Goal: Navigation & Orientation: Find specific page/section

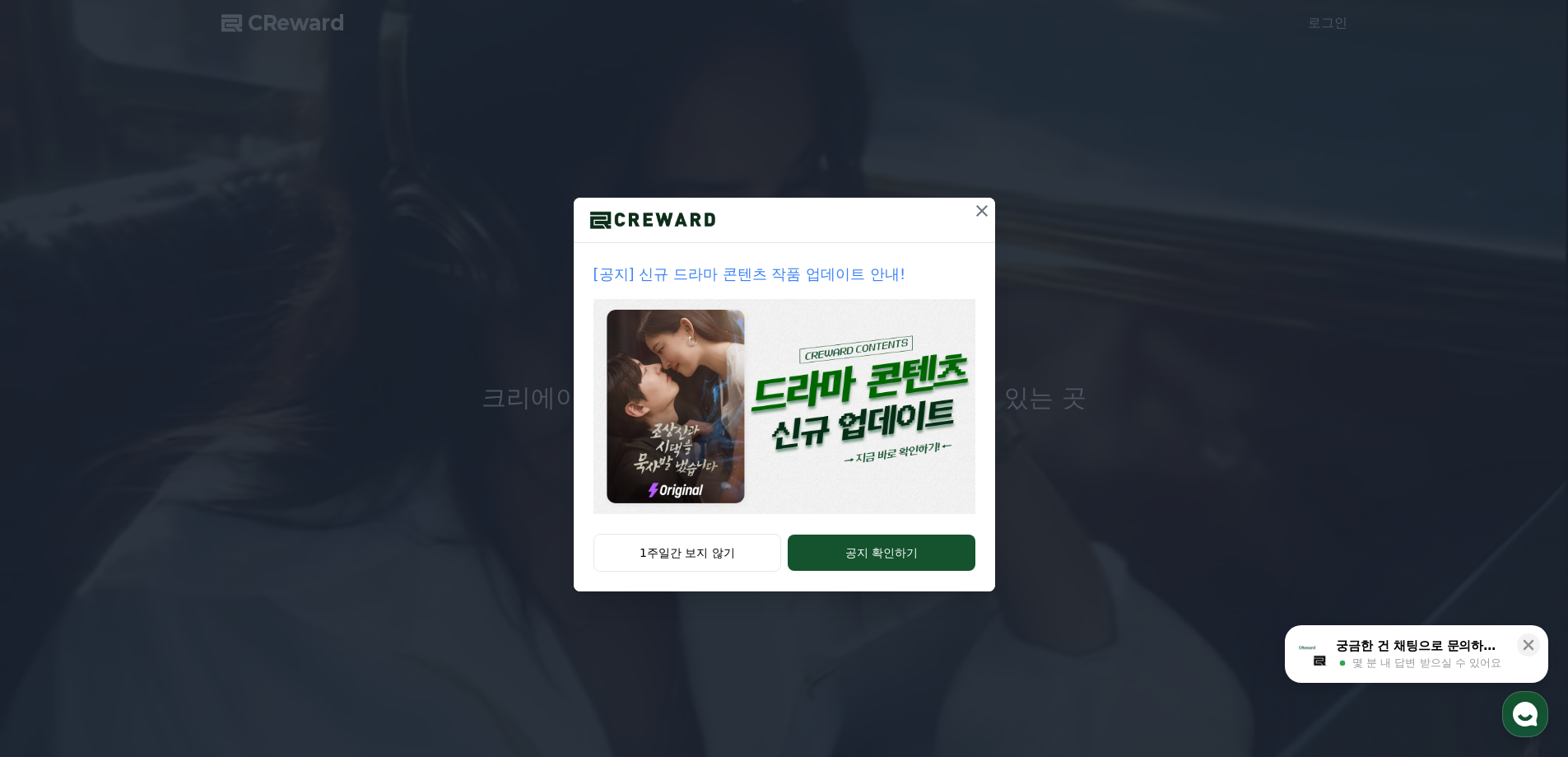
click at [979, 207] on icon at bounding box center [982, 210] width 11 height 11
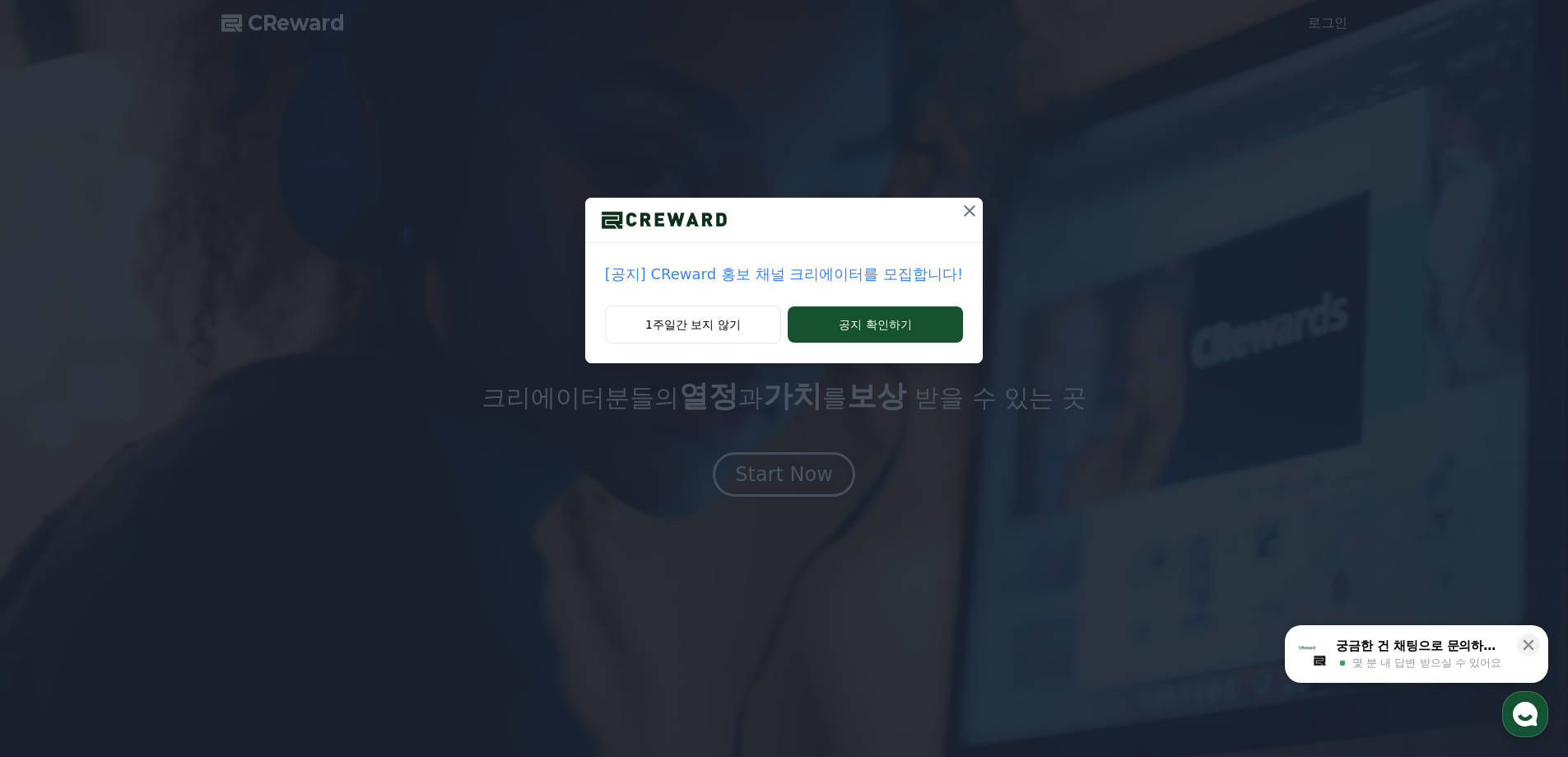
click at [969, 206] on icon at bounding box center [969, 210] width 11 height 11
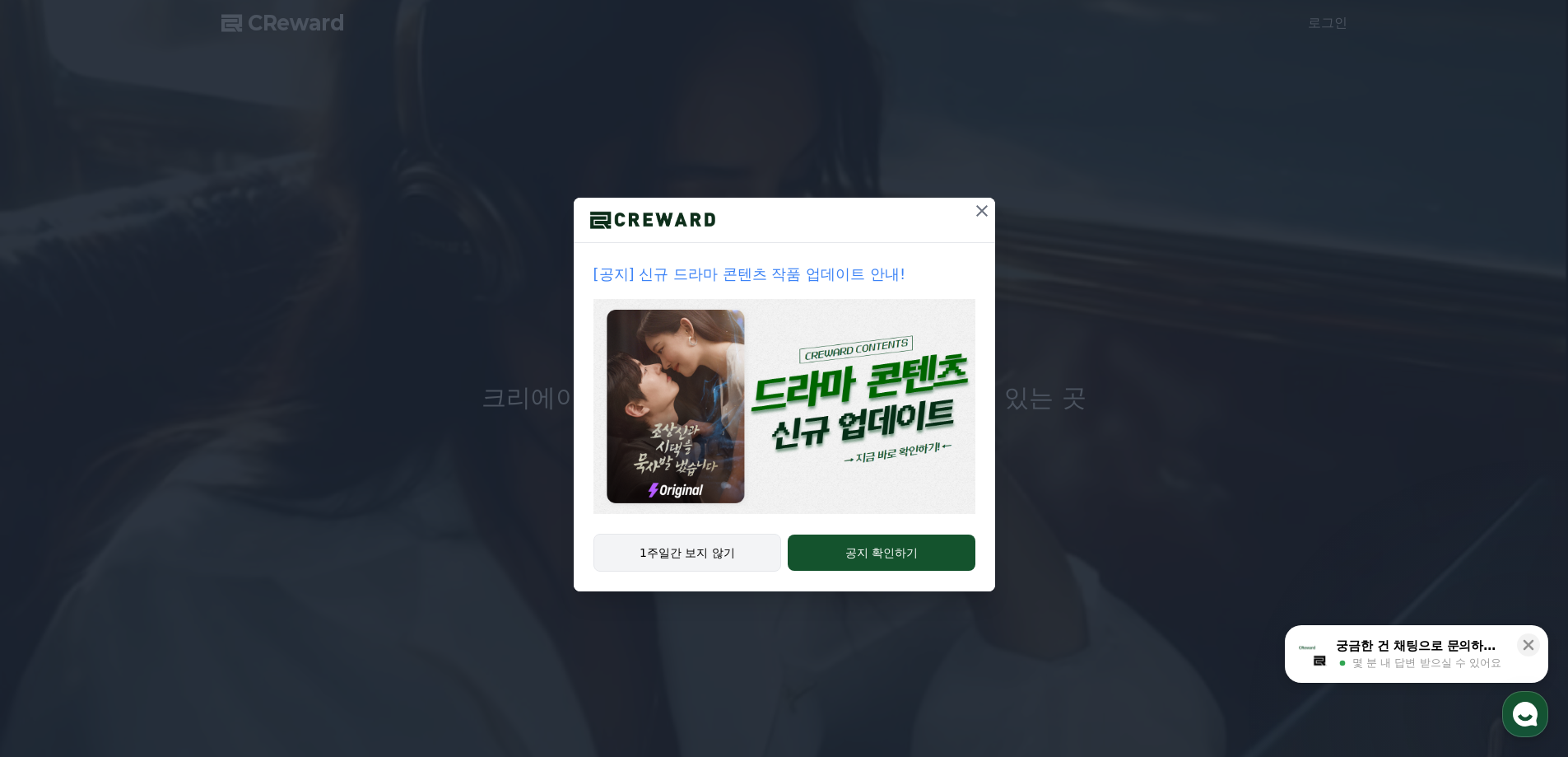
click at [734, 551] on button "1주일간 보지 않기" at bounding box center [687, 552] width 188 height 38
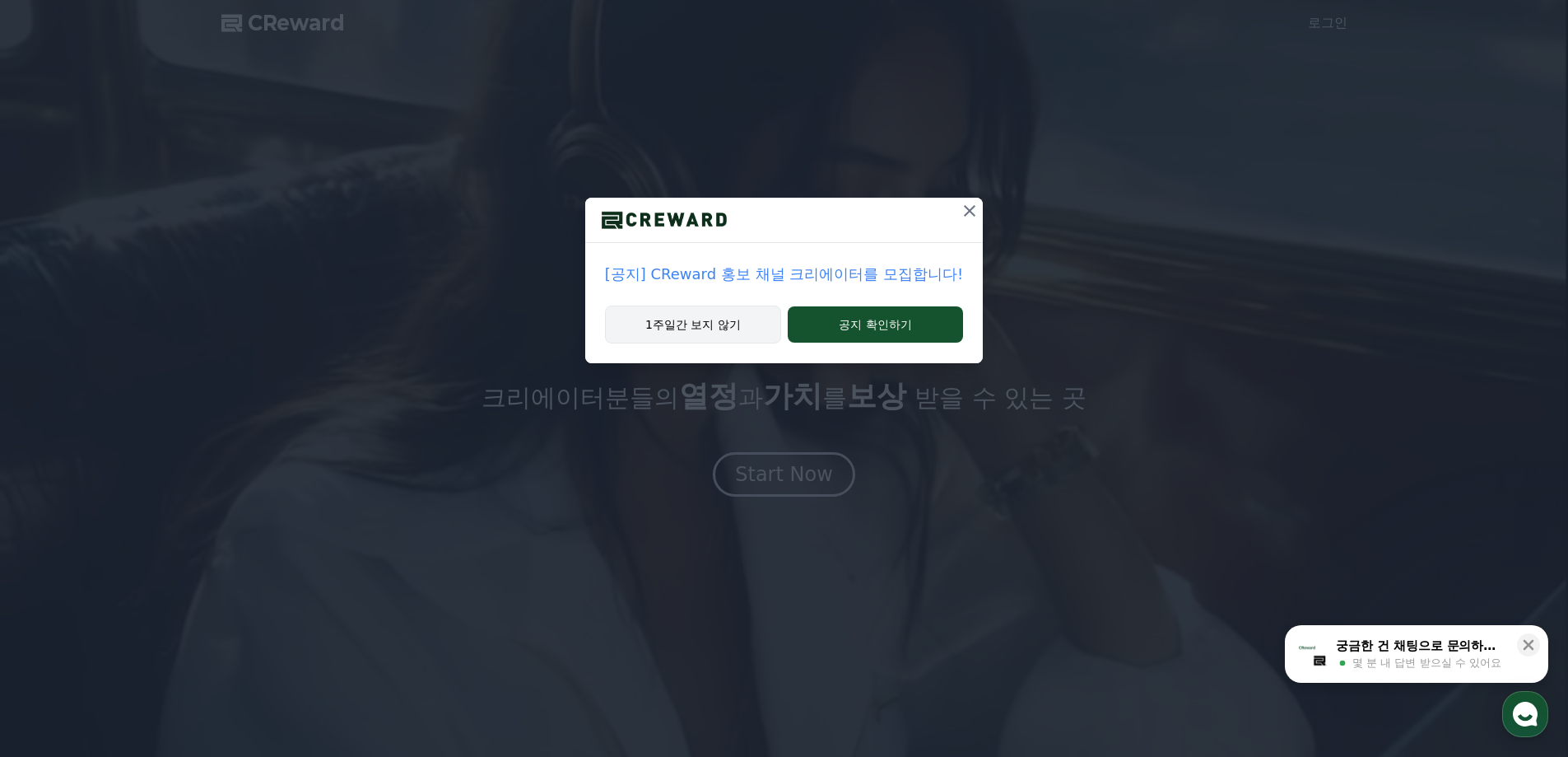
click at [736, 333] on button "1주일간 보지 않기" at bounding box center [693, 324] width 176 height 38
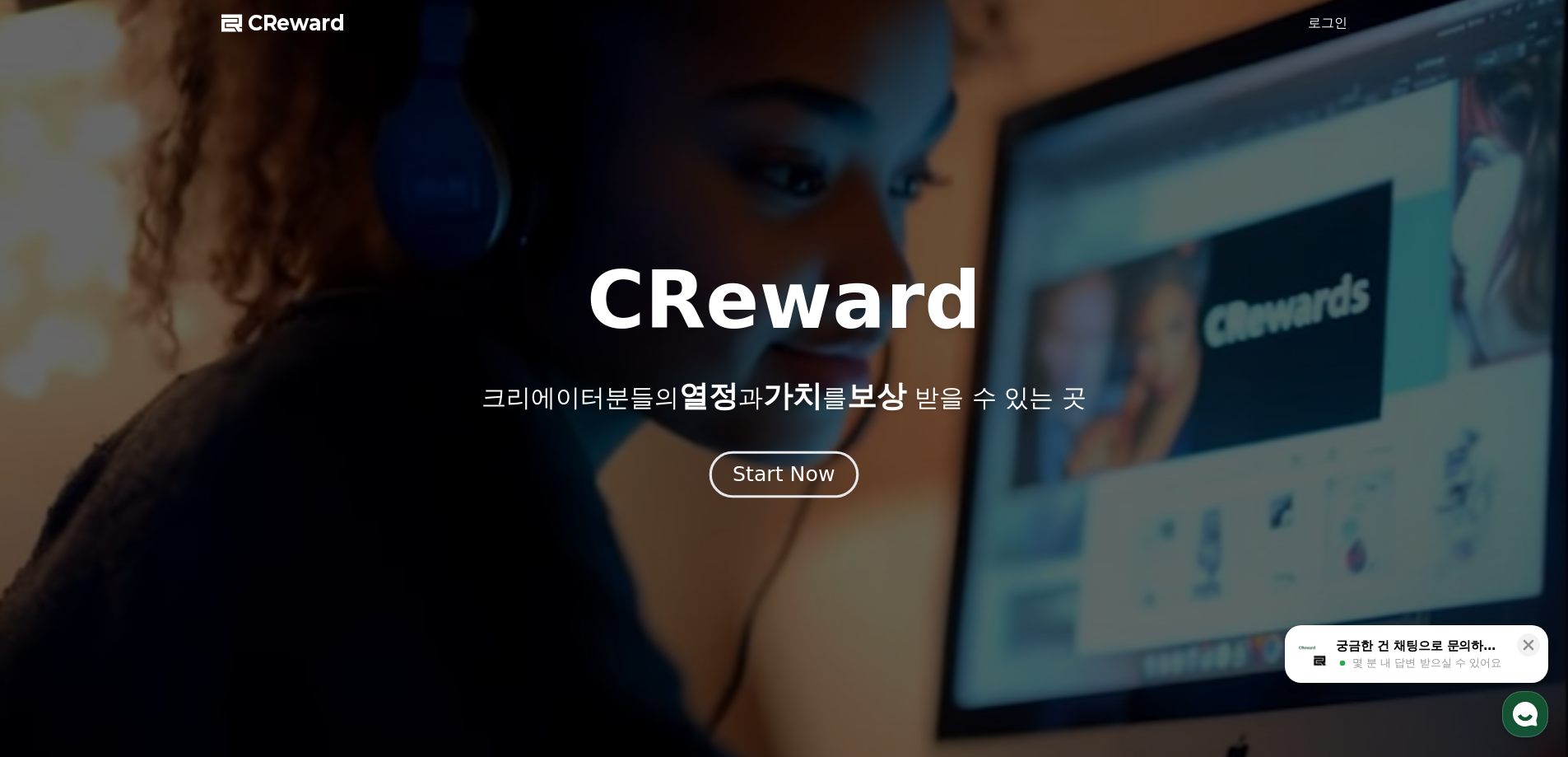
click at [813, 486] on div "Start Now" at bounding box center [784, 475] width 102 height 28
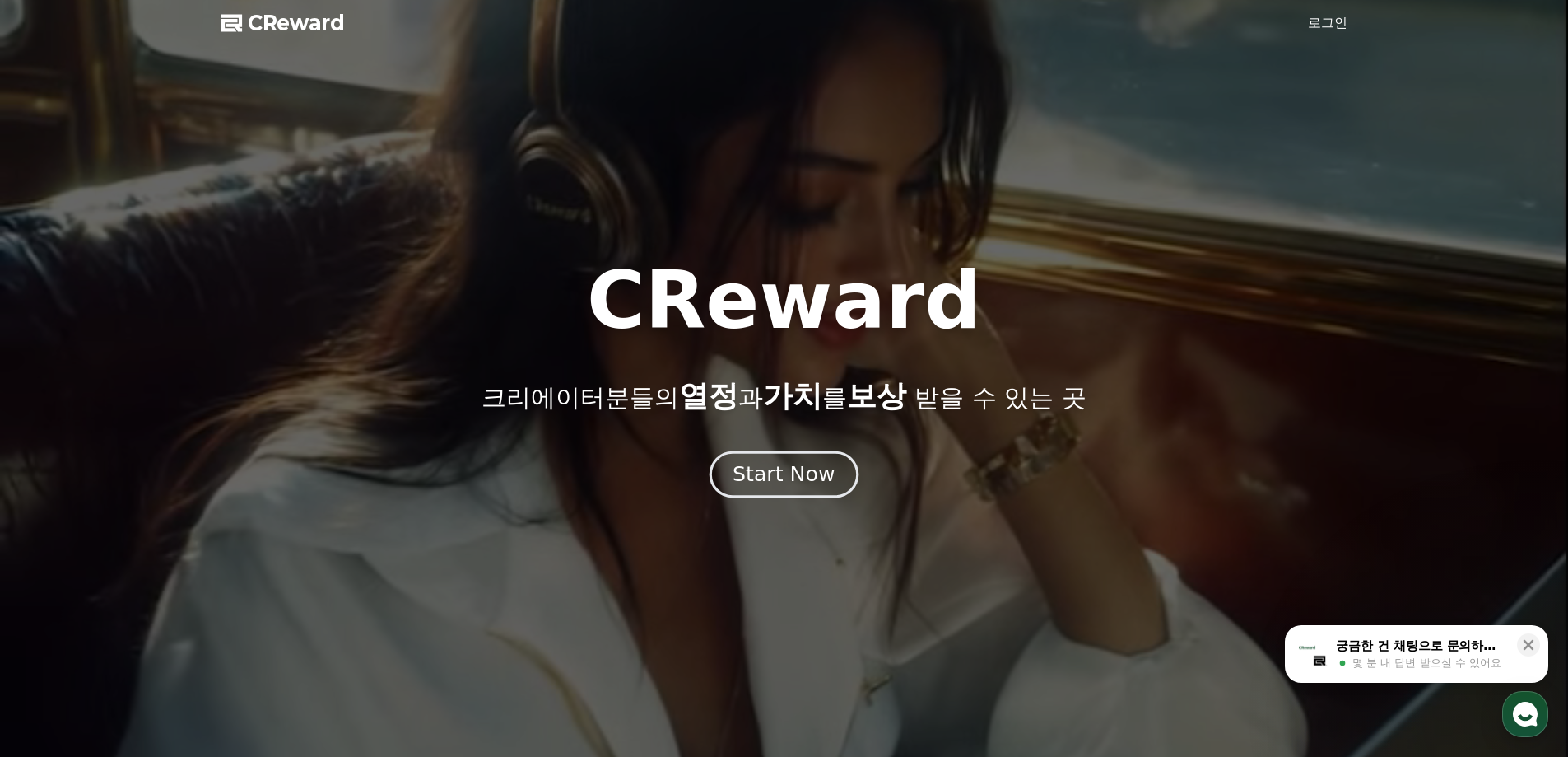
click at [805, 469] on div "Start Now" at bounding box center [784, 475] width 102 height 28
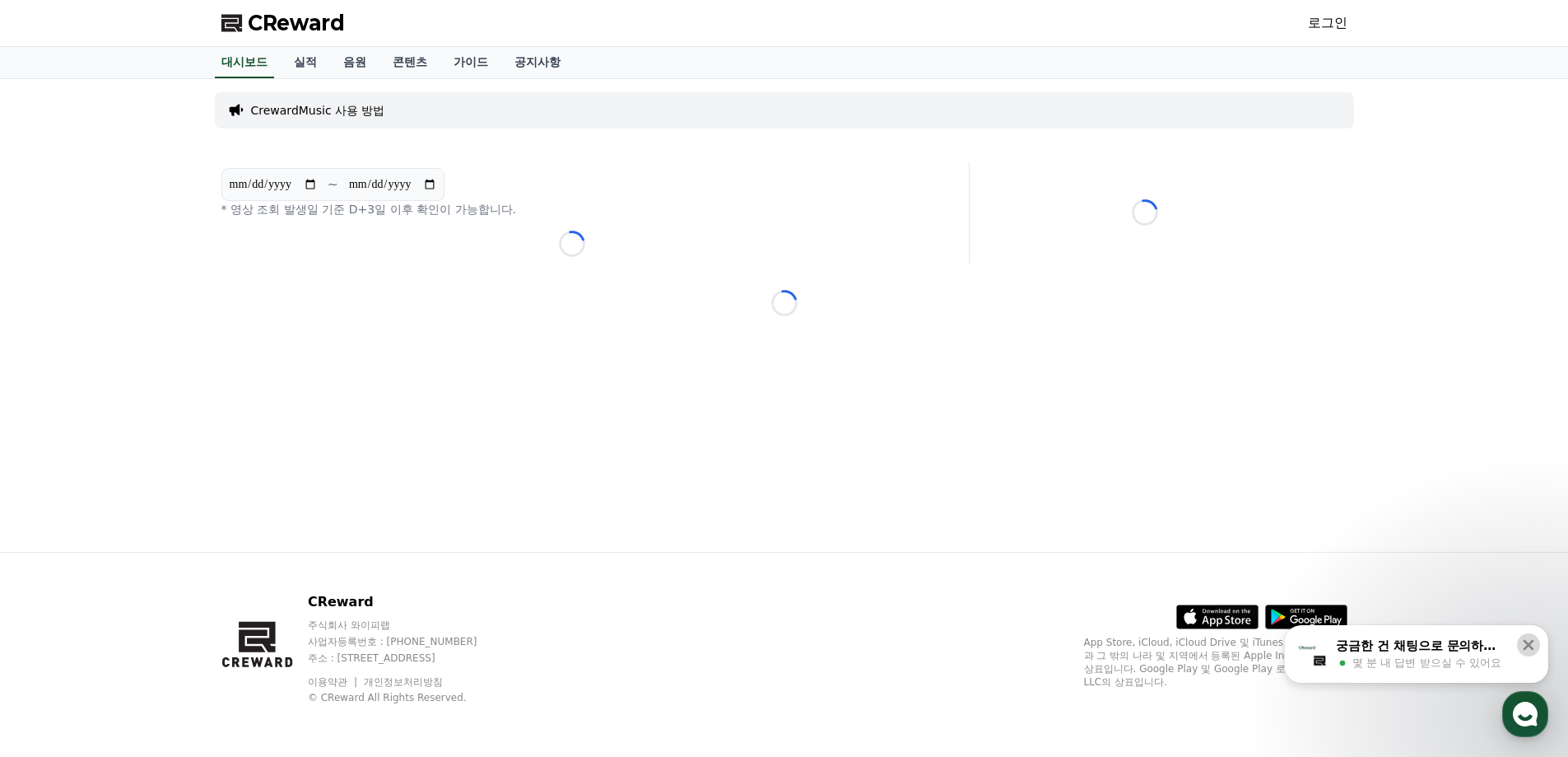
click at [1532, 641] on icon at bounding box center [1529, 645] width 11 height 11
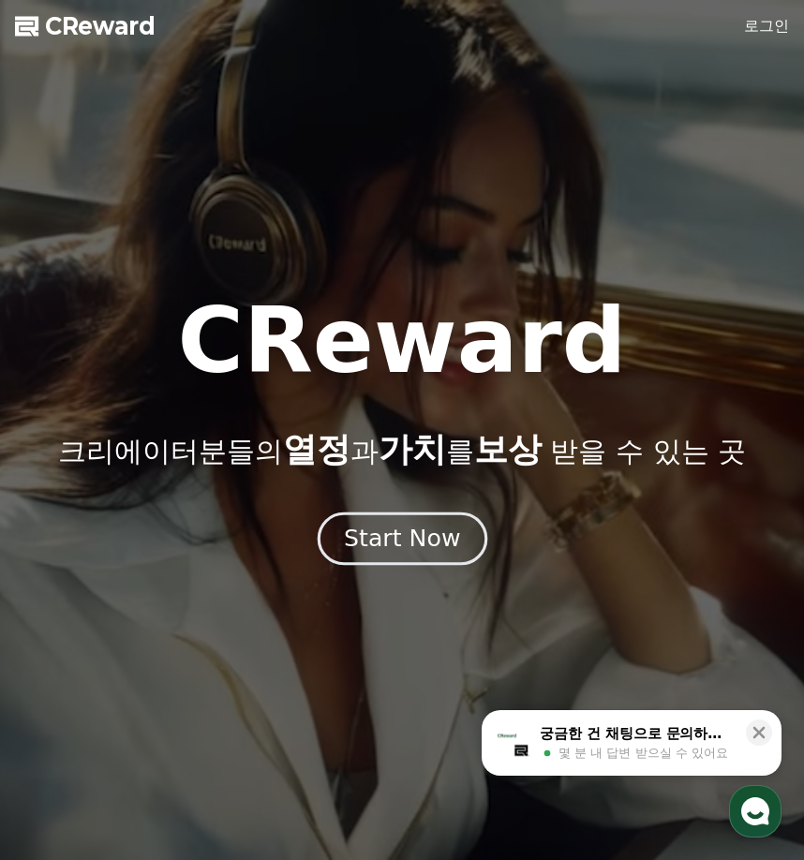
click at [434, 529] on div "Start Now" at bounding box center [402, 539] width 116 height 32
